Goal: Book appointment/travel/reservation

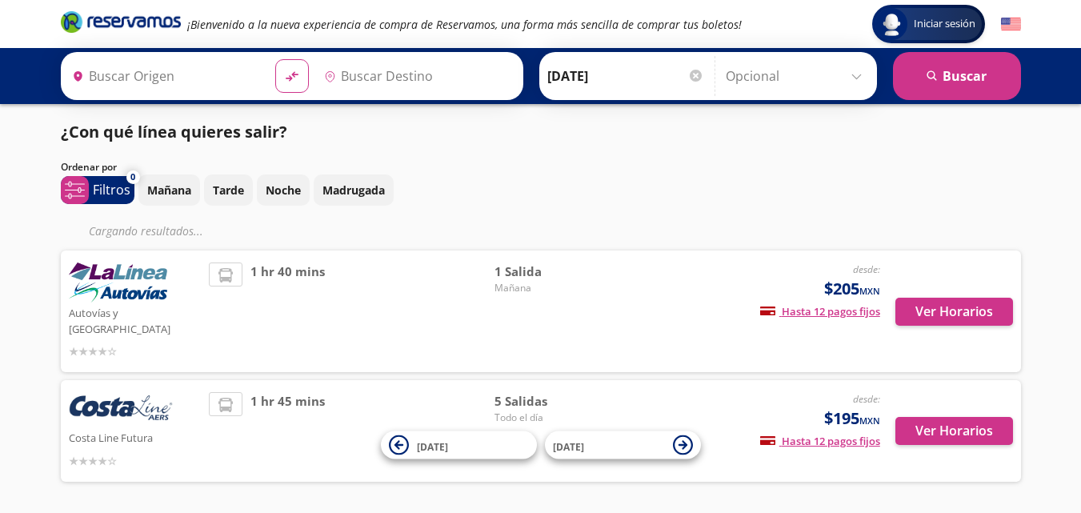
type input "Zihuatanejo, [GEOGRAPHIC_DATA]"
type input "[PERSON_NAME], [GEOGRAPHIC_DATA]"
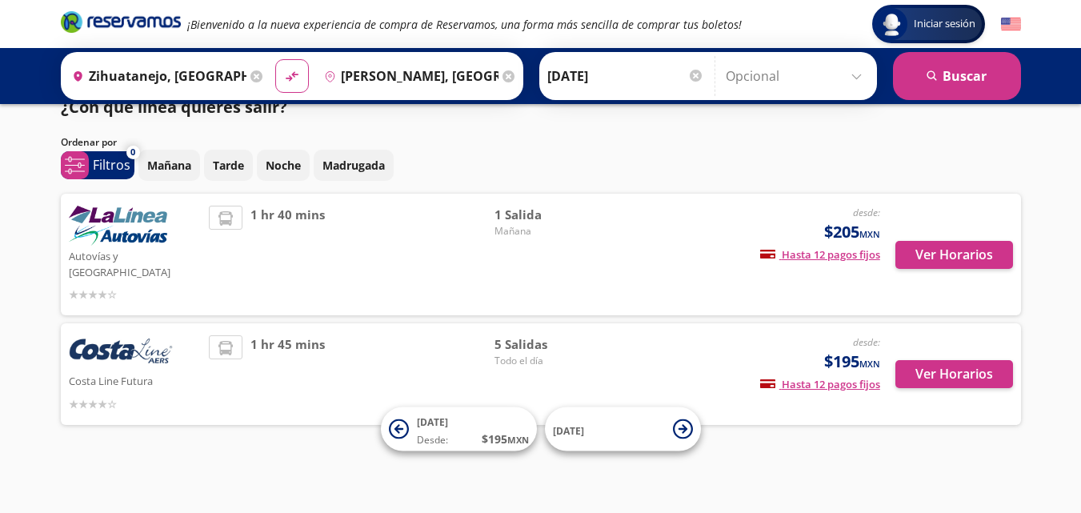
scroll to position [9, 0]
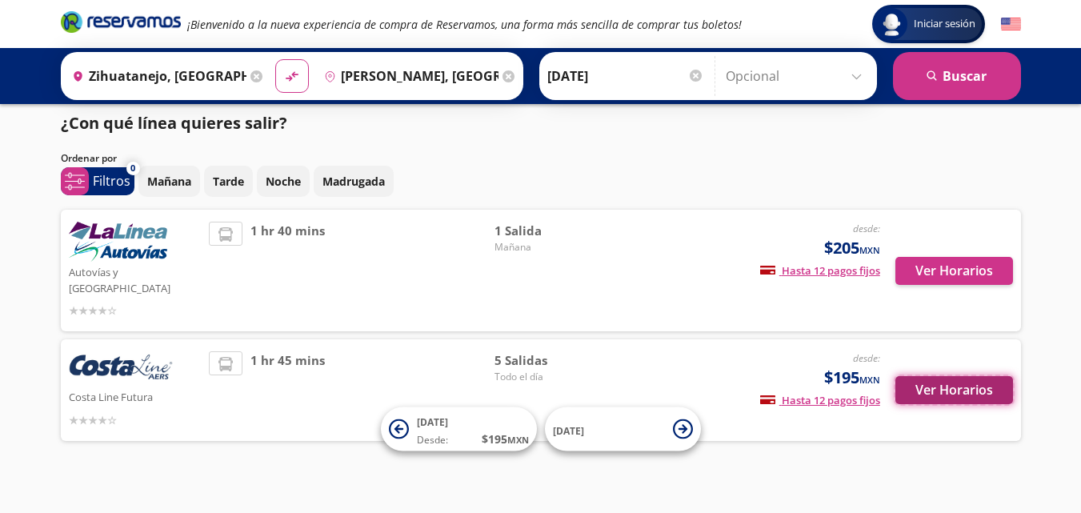
click at [949, 376] on button "Ver Horarios" at bounding box center [954, 390] width 118 height 28
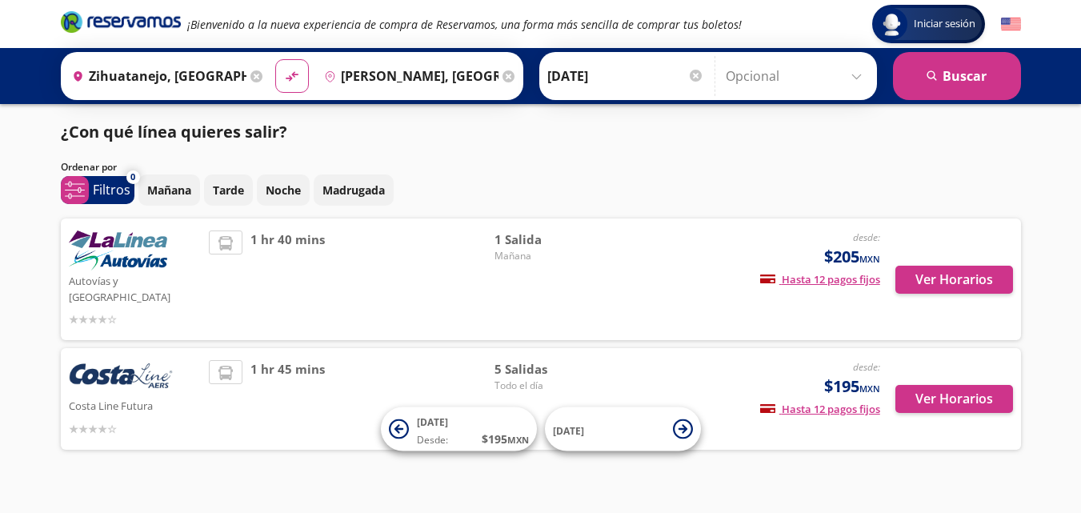
scroll to position [9, 0]
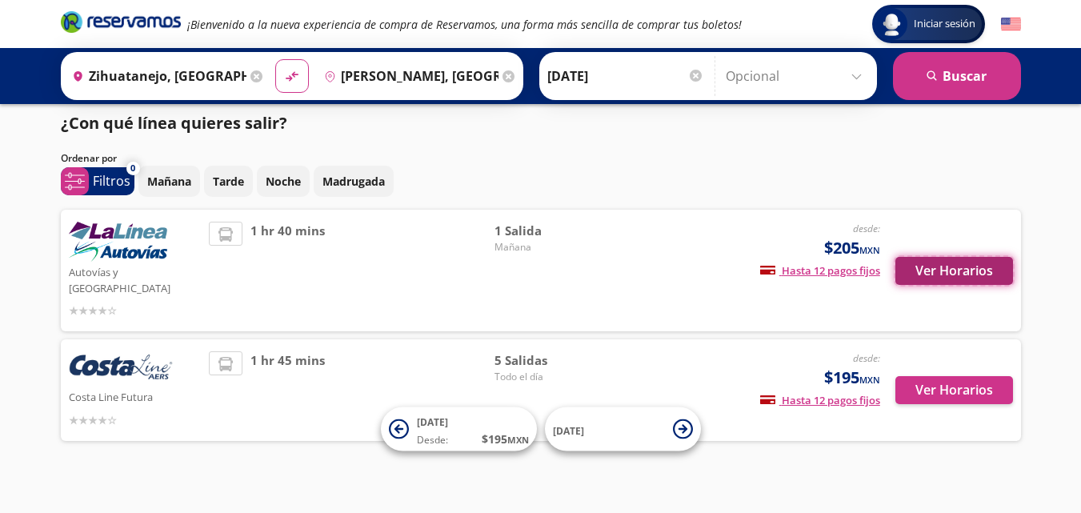
click at [937, 266] on button "Ver Horarios" at bounding box center [954, 271] width 118 height 28
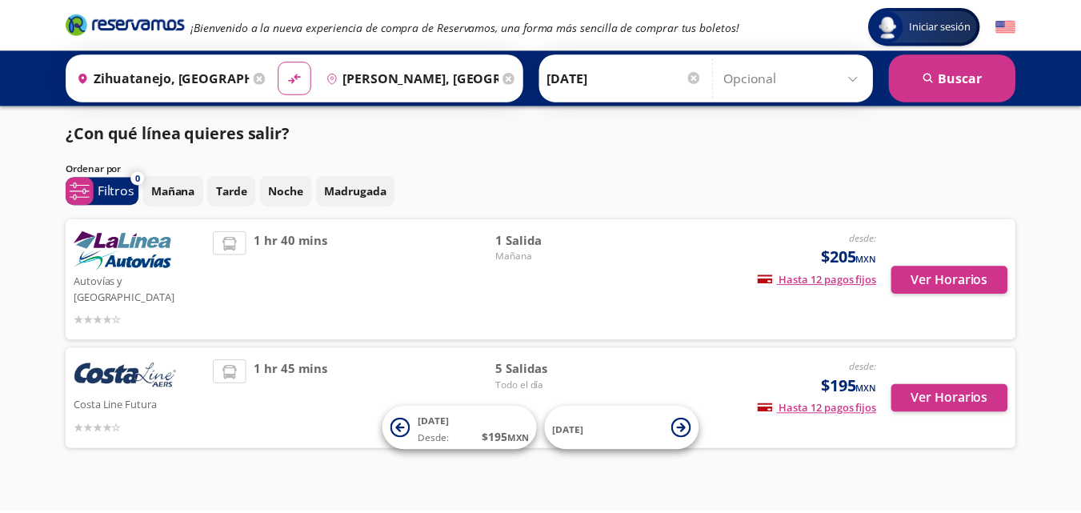
scroll to position [9, 0]
